Goal: Navigation & Orientation: Go to known website

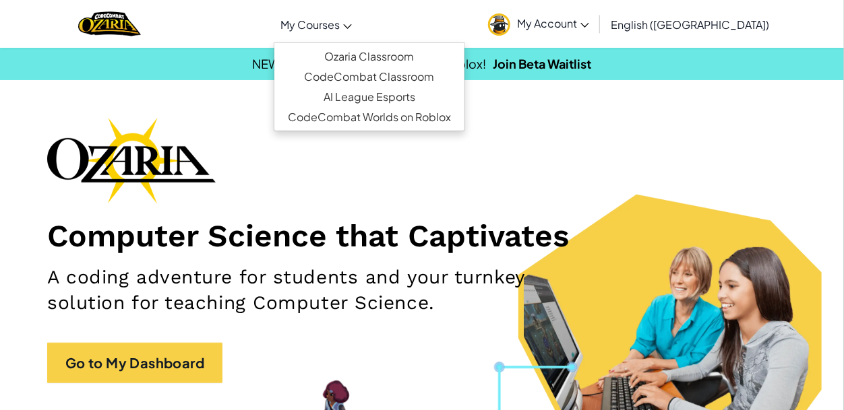
click at [359, 36] on link "My Courses" at bounding box center [316, 24] width 85 height 36
click at [446, 58] on link "Ozaria Classroom" at bounding box center [369, 57] width 190 height 20
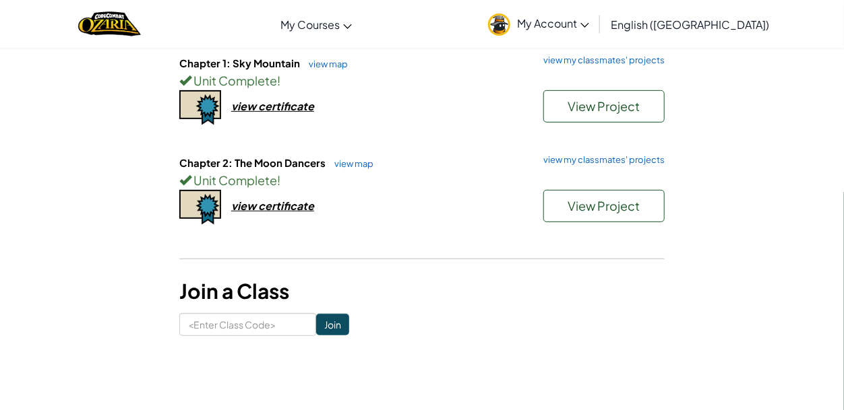
scroll to position [147, 0]
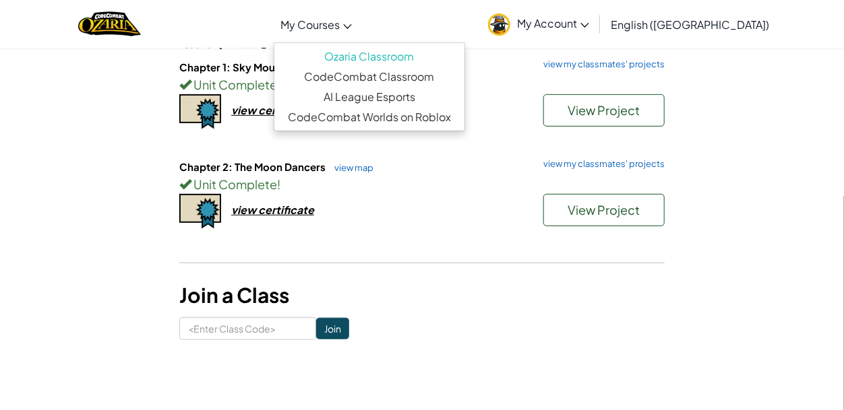
click at [340, 27] on span "My Courses" at bounding box center [309, 25] width 59 height 14
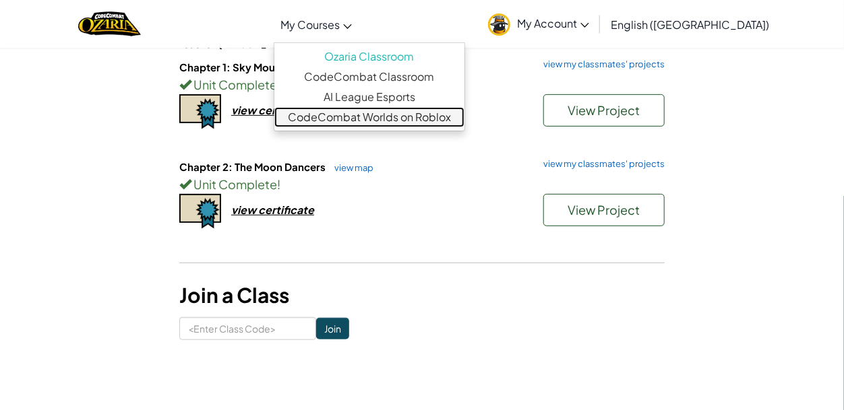
click at [464, 119] on link "CodeCombat Worlds on Roblox" at bounding box center [369, 117] width 190 height 20
